Goal: Information Seeking & Learning: Find specific fact

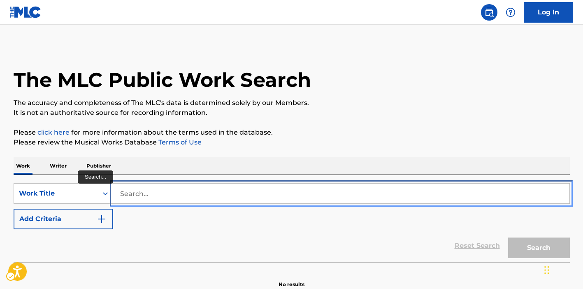
click at [262, 193] on input "Search..." at bounding box center [341, 193] width 456 height 20
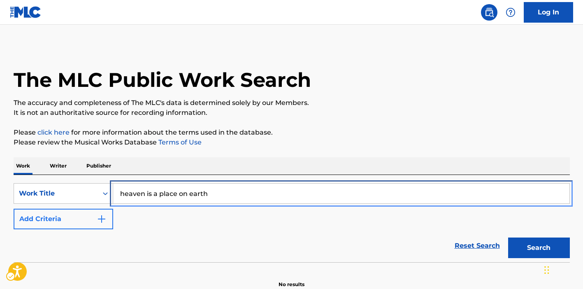
type input "heaven is a place on earth"
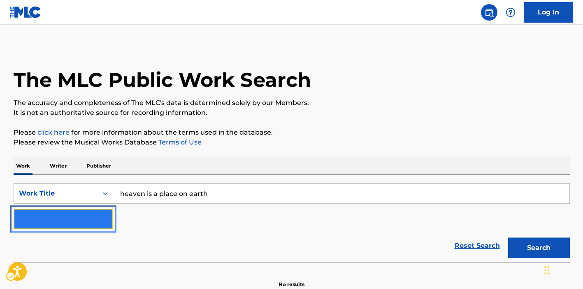
click at [93, 220] on button "Add Criteria" at bounding box center [63, 218] width 99 height 21
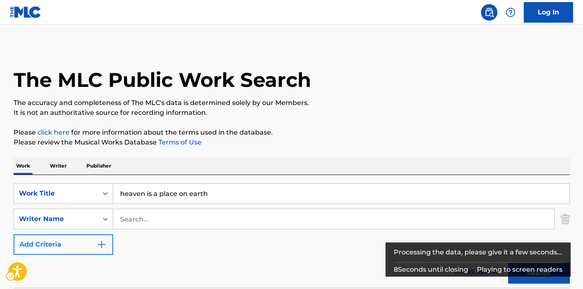
scroll to position [175, 0]
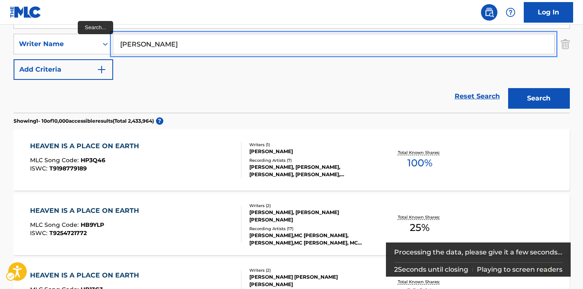
click at [14, 59] on button "Add Criteria" at bounding box center [63, 69] width 99 height 21
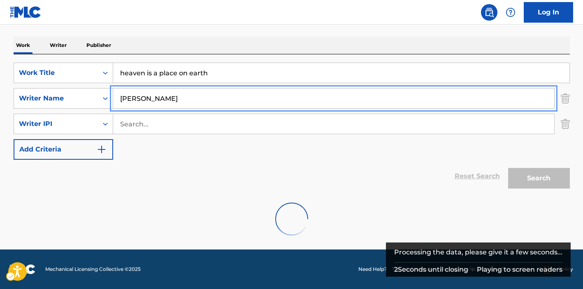
scroll to position [94, 0]
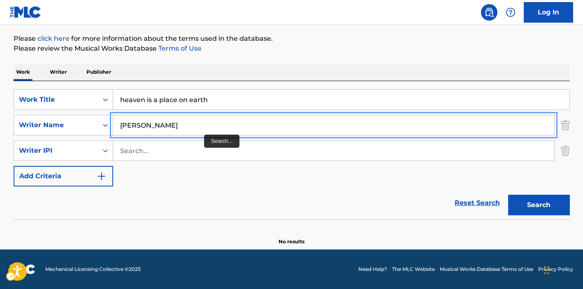
type input "[PERSON_NAME]"
click at [14, 166] on button "Add Criteria" at bounding box center [63, 176] width 99 height 21
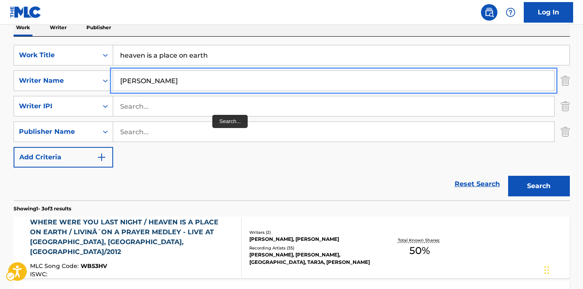
scroll to position [243, 0]
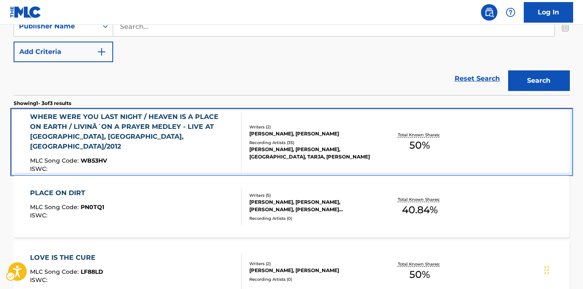
click at [212, 157] on div "MLC Song Code : WB53HV" at bounding box center [132, 161] width 204 height 8
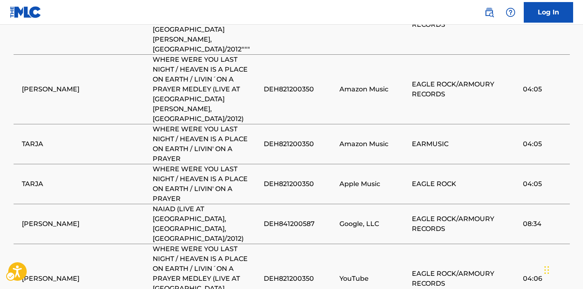
scroll to position [414, 0]
